Goal: Information Seeking & Learning: Find specific fact

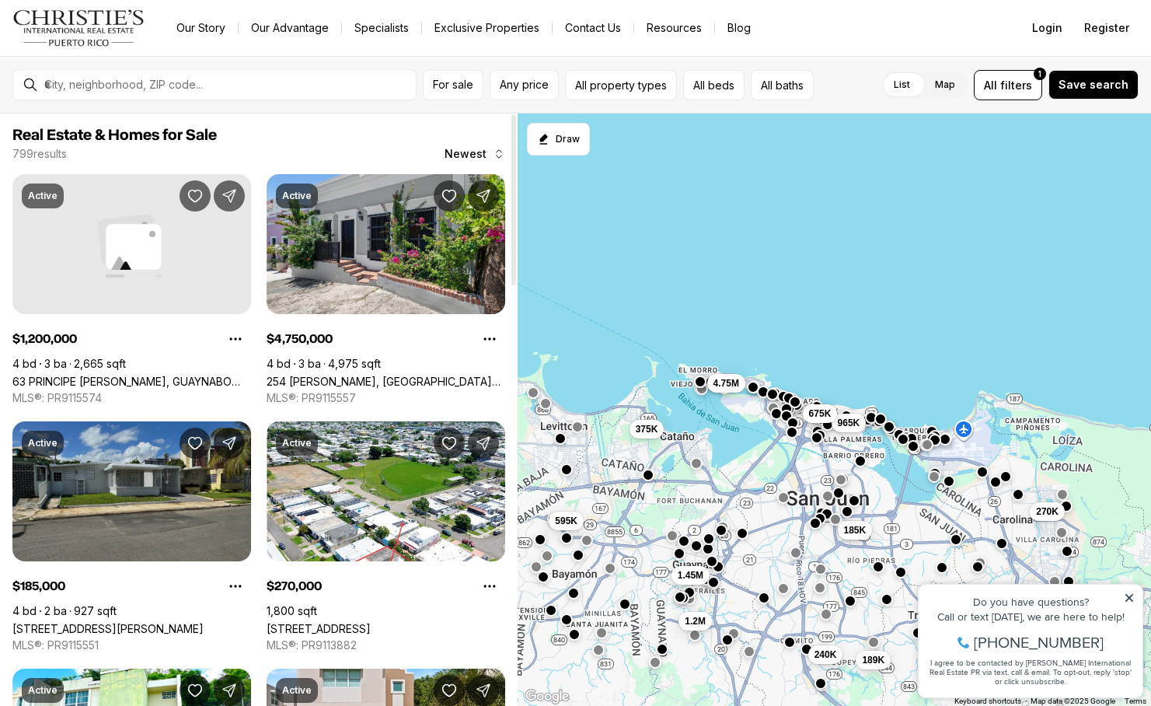
click at [153, 622] on link "[STREET_ADDRESS][PERSON_NAME]" at bounding box center [107, 628] width 191 height 13
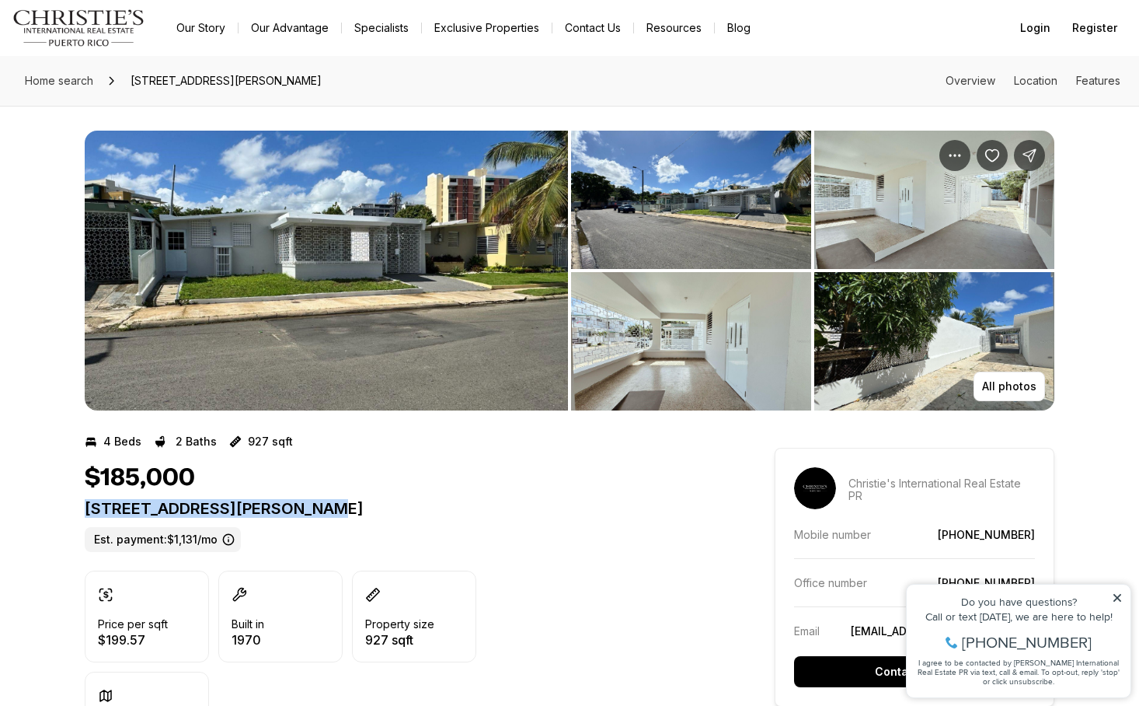
drag, startPoint x: 329, startPoint y: 513, endPoint x: 87, endPoint y: 500, distance: 242.8
click at [87, 500] on p "[STREET_ADDRESS][PERSON_NAME]" at bounding box center [402, 508] width 634 height 19
drag, startPoint x: 87, startPoint y: 500, endPoint x: 217, endPoint y: 513, distance: 130.4
copy p "56 CALLE SAN JUAN PR, 00921"
